Goal: Task Accomplishment & Management: Manage account settings

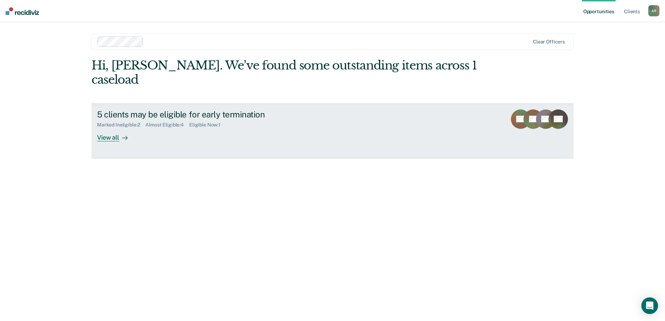
click at [115, 128] on div "View all" at bounding box center [116, 135] width 39 height 14
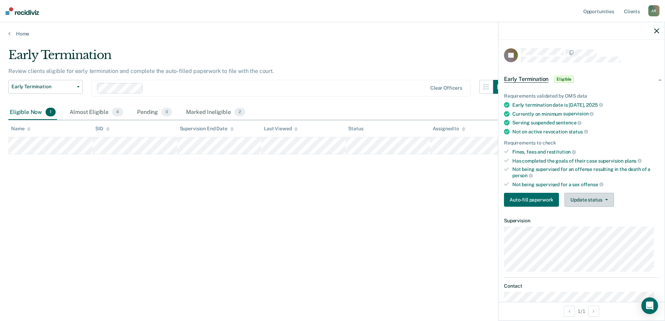
click at [596, 193] on button "Update status" at bounding box center [589, 200] width 49 height 14
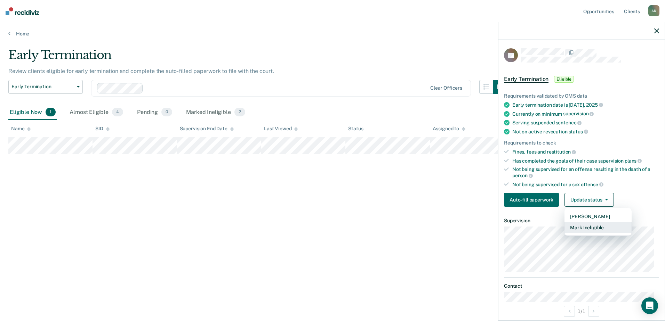
click at [609, 225] on button "Mark Ineligible" at bounding box center [598, 227] width 67 height 11
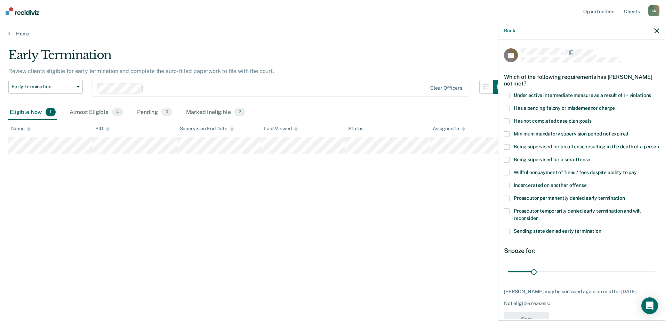
click at [506, 119] on span at bounding box center [507, 122] width 6 height 6
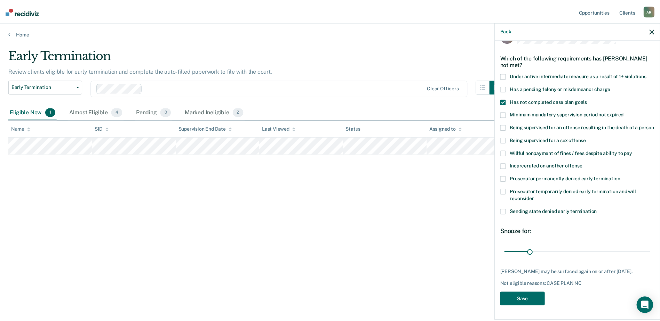
scroll to position [32, 0]
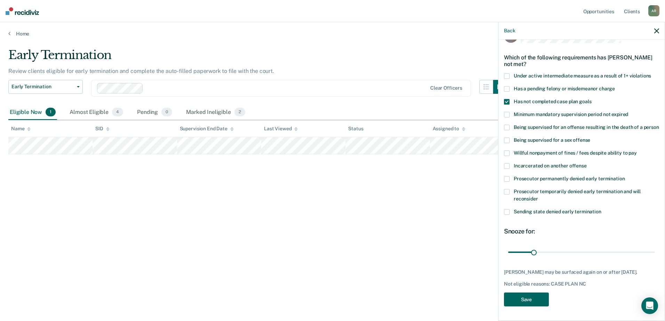
click at [541, 299] on button "Save" at bounding box center [526, 300] width 45 height 14
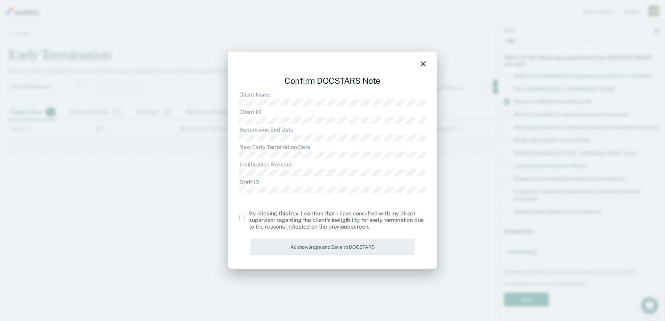
click at [240, 216] on span at bounding box center [242, 218] width 6 height 6
click at [249, 215] on input "checkbox" at bounding box center [249, 215] width 0 height 0
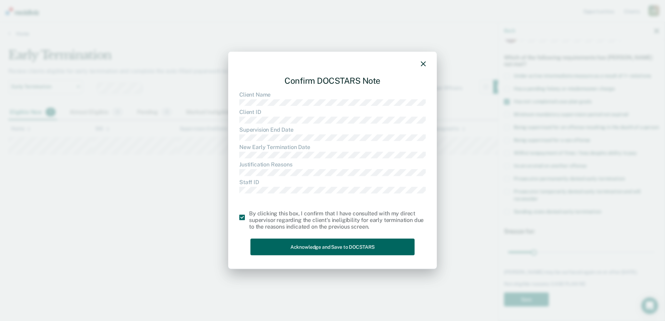
click at [310, 251] on button "Acknowledge and Save to DOCSTARS" at bounding box center [332, 247] width 164 height 17
